Goal: Information Seeking & Learning: Understand process/instructions

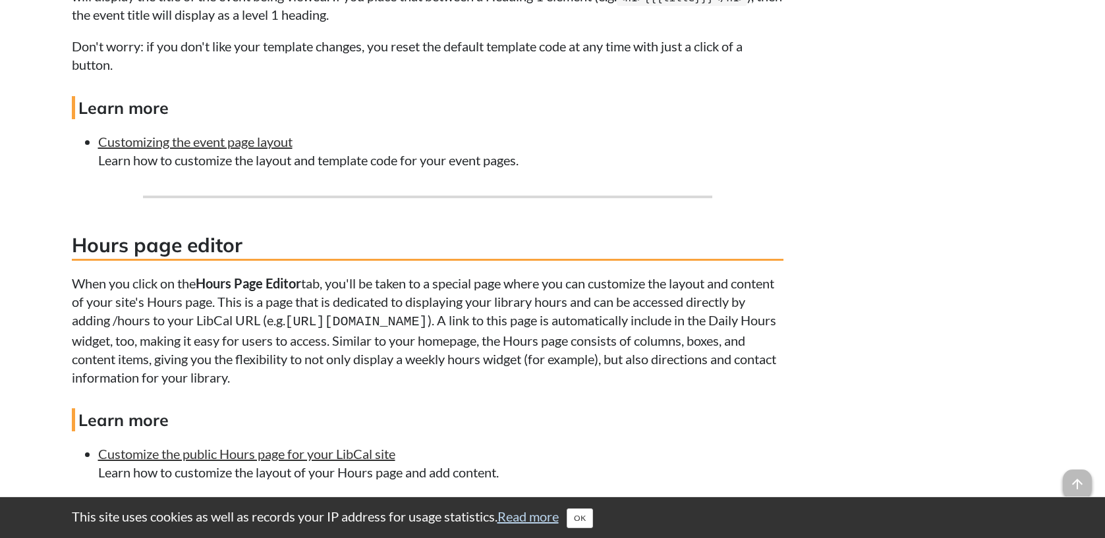
scroll to position [1481, 0]
click at [217, 137] on link "Customizing the event page layout" at bounding box center [195, 140] width 194 height 16
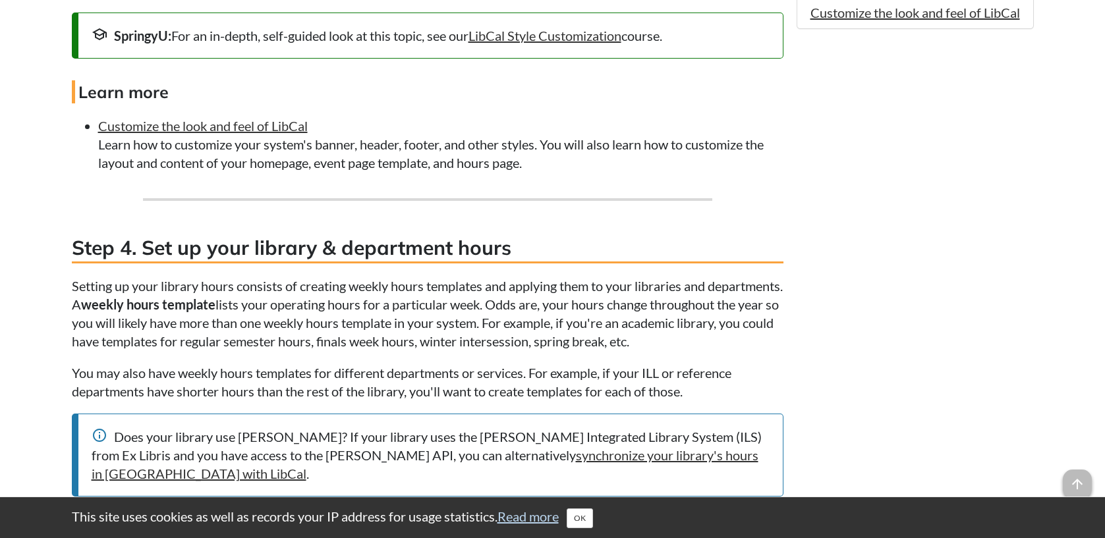
scroll to position [1631, 0]
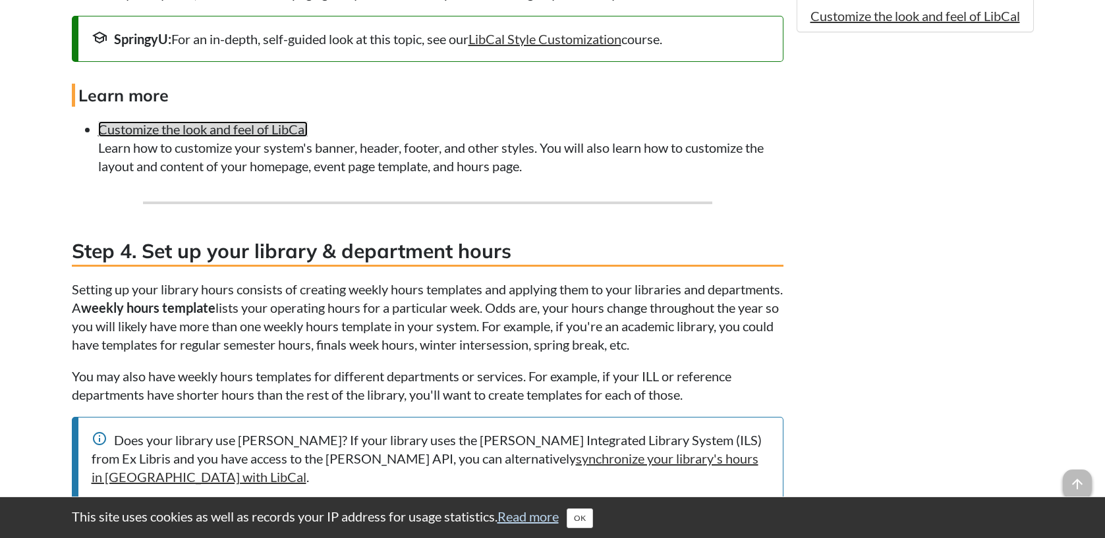
click at [303, 137] on link "Customize the look and feel of LibCal" at bounding box center [203, 129] width 210 height 16
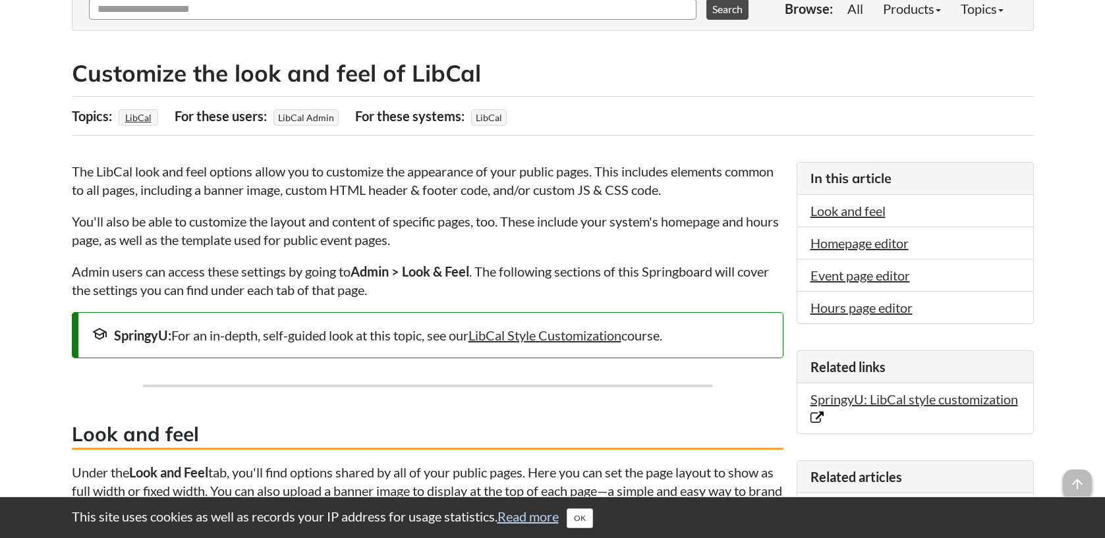
scroll to position [188, 0]
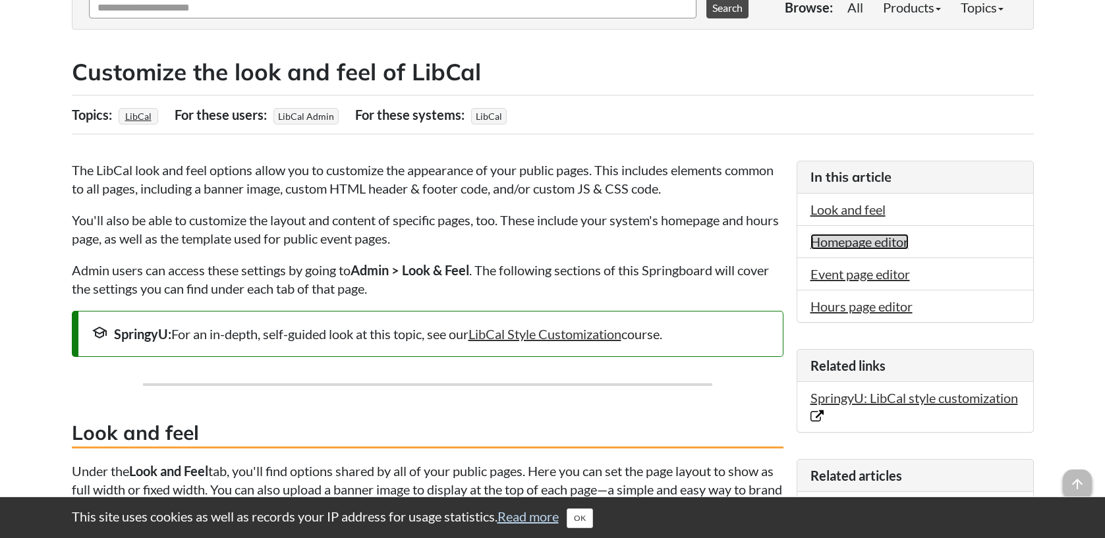
click at [838, 246] on link "Homepage editor" at bounding box center [859, 242] width 98 height 16
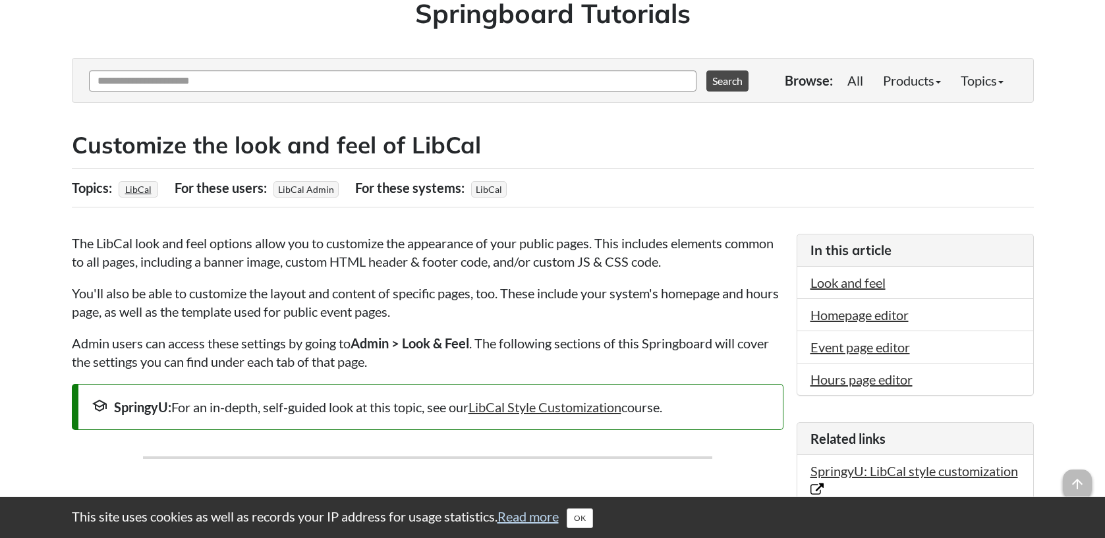
scroll to position [107, 0]
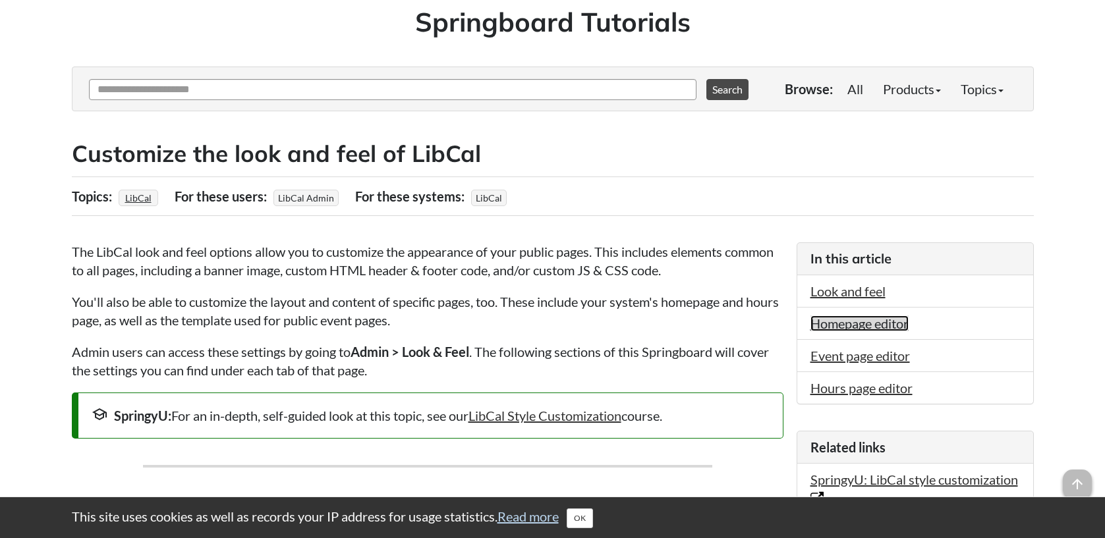
click at [873, 323] on link "Homepage editor" at bounding box center [859, 324] width 98 height 16
